Goal: Navigation & Orientation: Find specific page/section

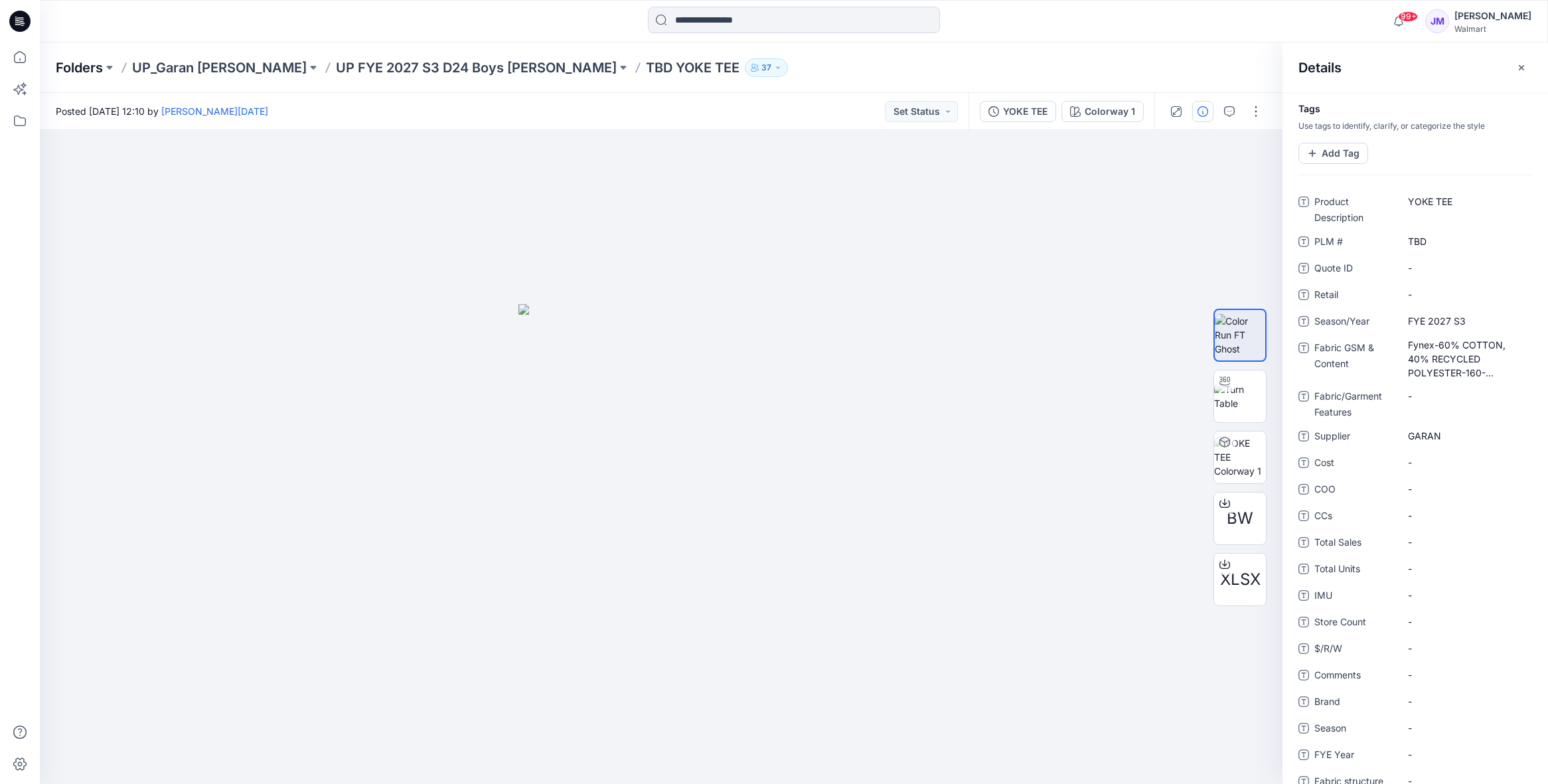
click at [85, 63] on p "Folders" at bounding box center [80, 67] width 47 height 18
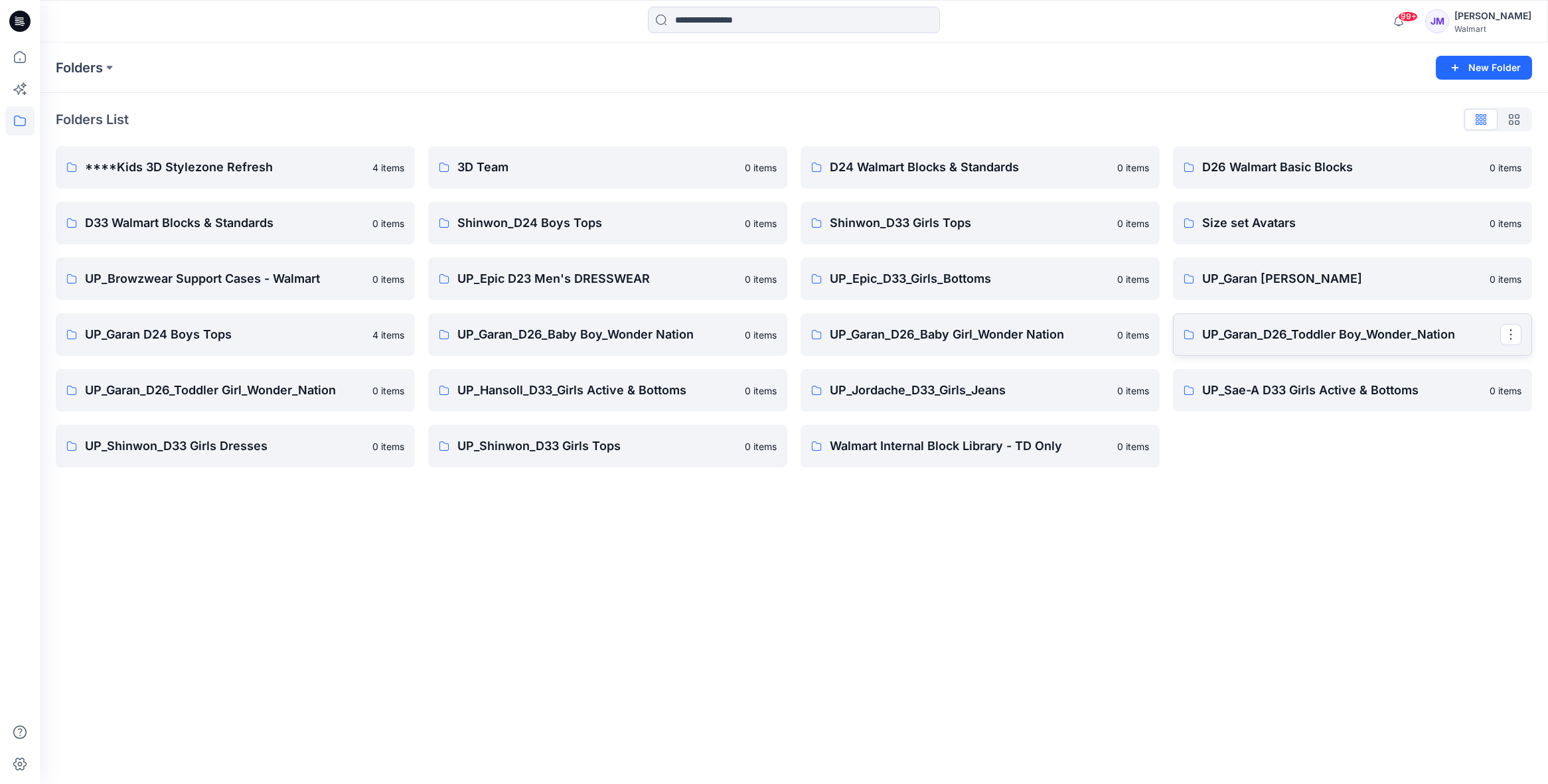
click at [1265, 332] on p "UP_Garan_D26_Toddler Boy_Wonder_Nation" at bounding box center [1351, 334] width 298 height 18
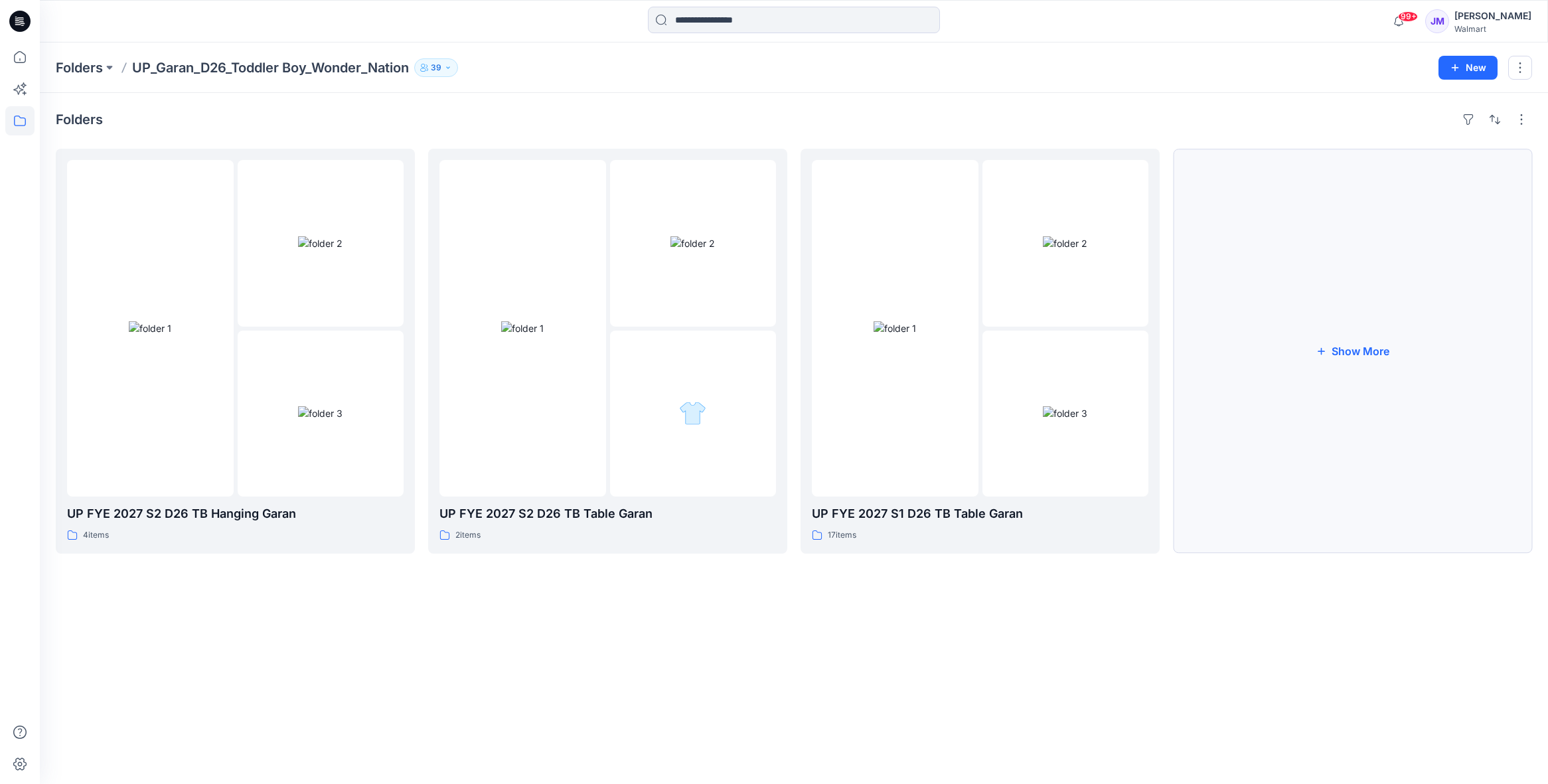
click at [1354, 336] on button "Show More" at bounding box center [1352, 351] width 359 height 405
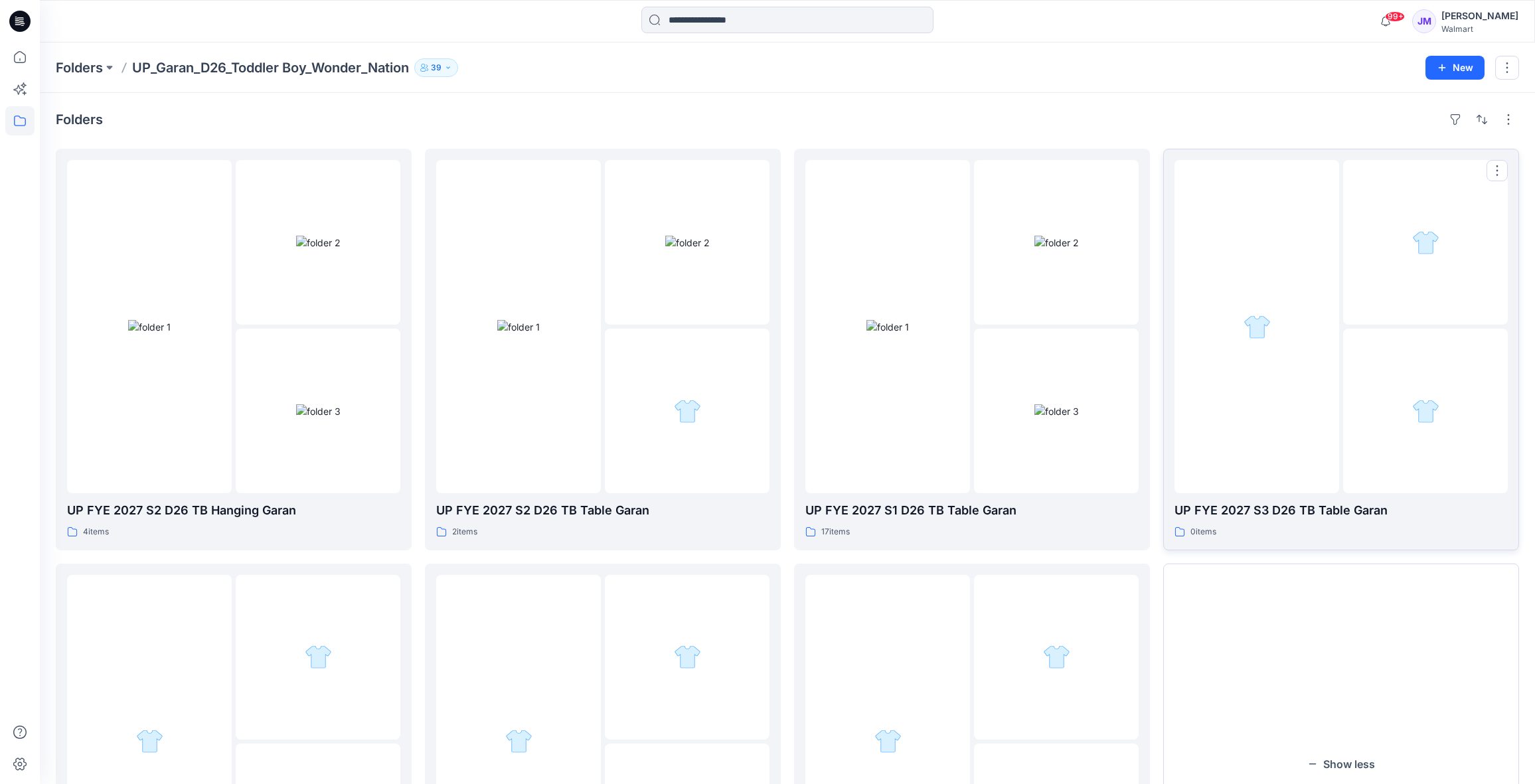
click at [1345, 382] on div at bounding box center [1425, 410] width 164 height 164
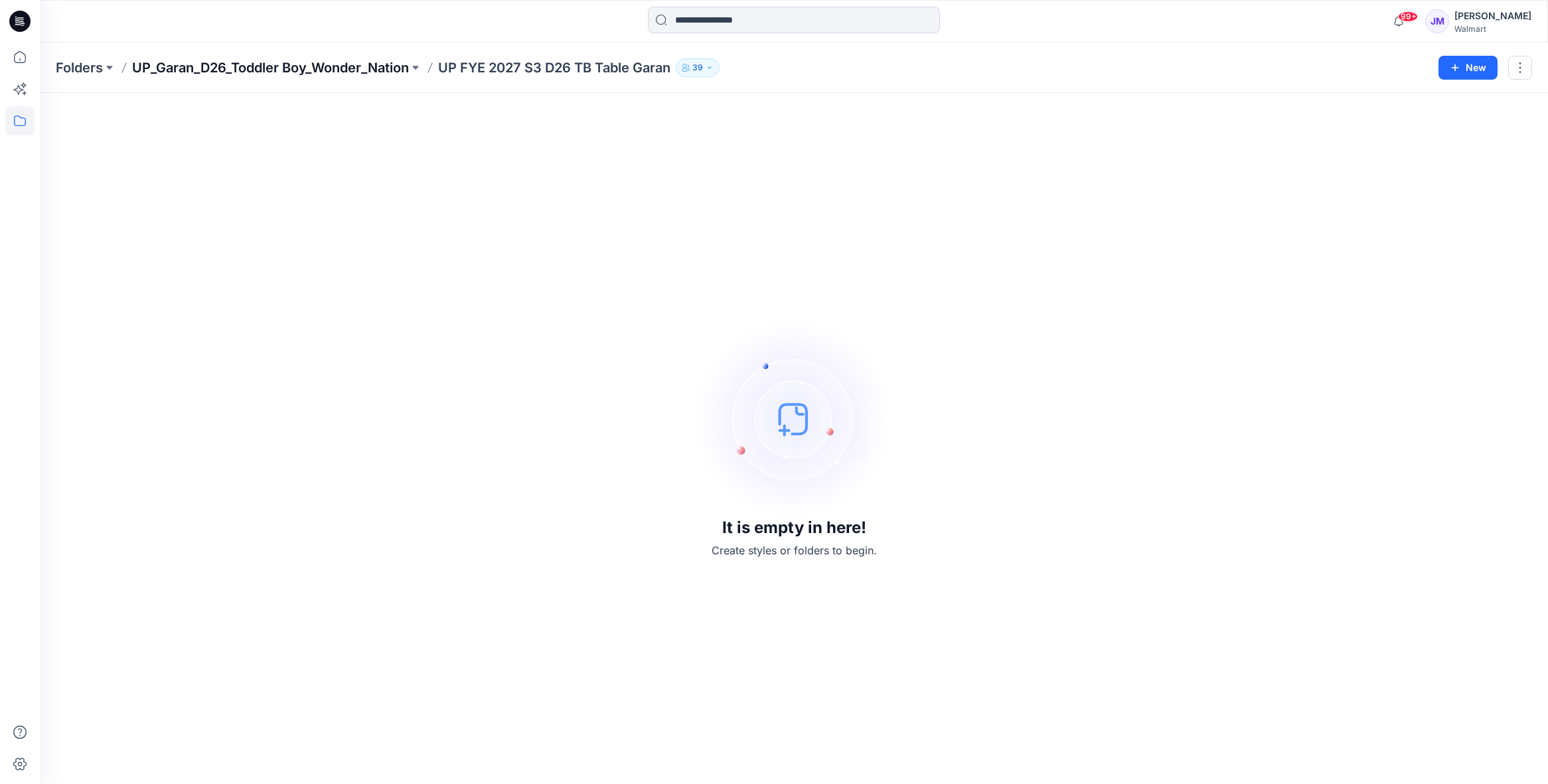
click at [279, 67] on p "UP_Garan_D26_Toddler Boy_Wonder_Nation" at bounding box center [271, 67] width 277 height 18
